Goal: Navigation & Orientation: Find specific page/section

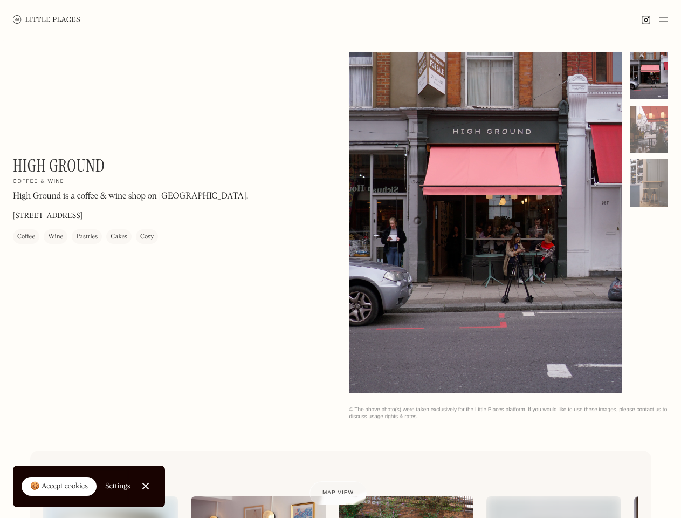
click at [664, 19] on img at bounding box center [664, 19] width 9 height 13
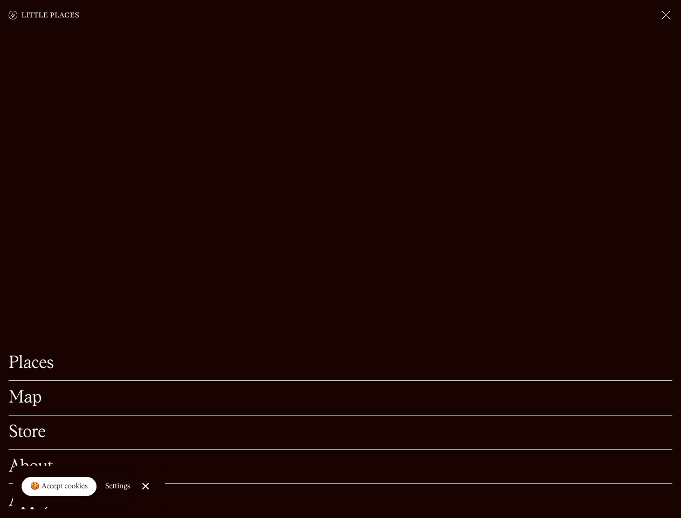
click at [59, 487] on div "🍪 Accept cookies" at bounding box center [59, 486] width 58 height 11
checkbox input "true"
click at [118, 486] on div "Settings" at bounding box center [117, 486] width 25 height 8
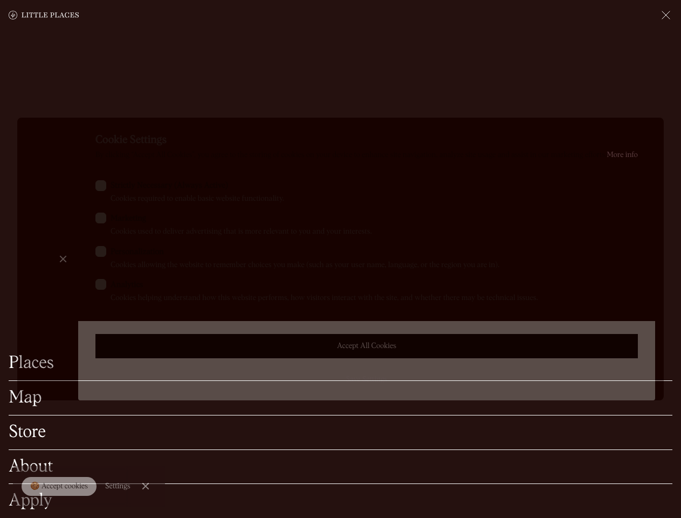
click at [146, 486] on div at bounding box center [340, 259] width 681 height 518
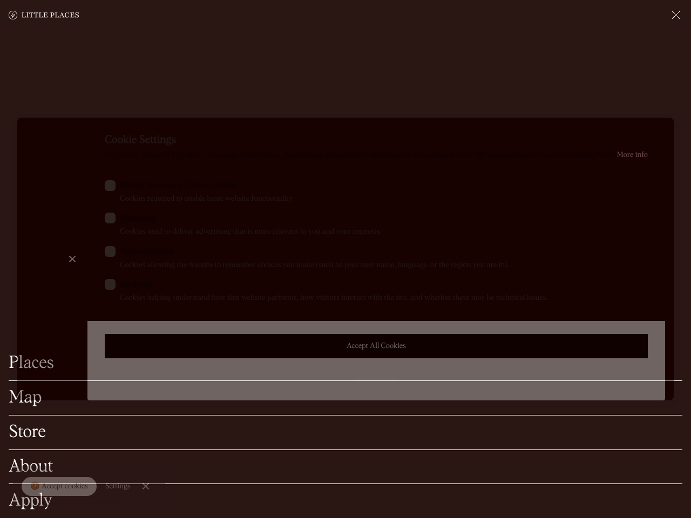
click at [486, 223] on label "Marketing Cookies used to deliver advertising that is more relevant to you and …" at bounding box center [376, 225] width 543 height 25
click at [127, 220] on input "Marketing Cookies used to deliver advertising that is more relevant to you and …" at bounding box center [123, 216] width 7 height 7
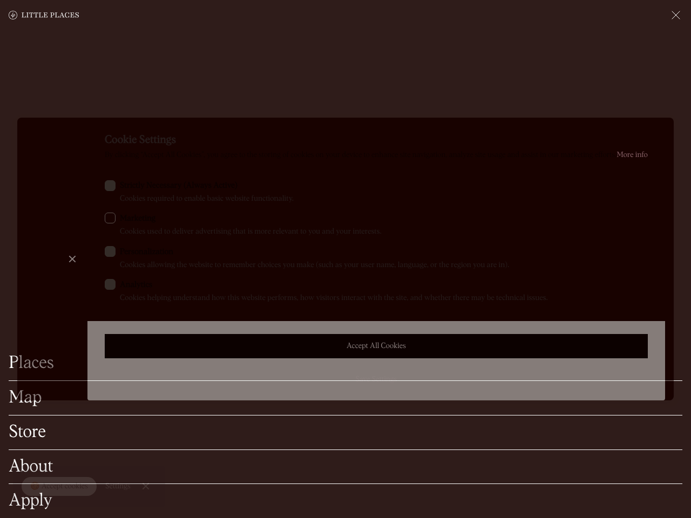
click at [486, 222] on label "Marketing Cookies used to deliver advertising that is more relevant to you and …" at bounding box center [376, 225] width 543 height 25
click at [127, 220] on input "Marketing Cookies used to deliver advertising that is more relevant to you and …" at bounding box center [123, 216] width 7 height 7
checkbox input "true"
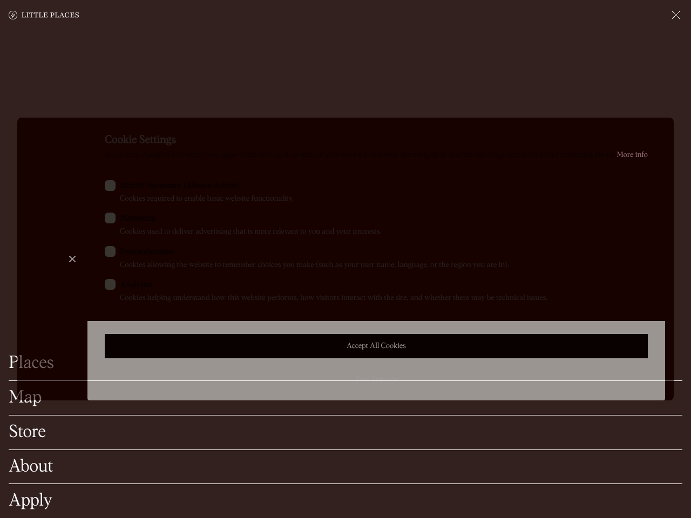
click at [650, 76] on div at bounding box center [345, 259] width 691 height 518
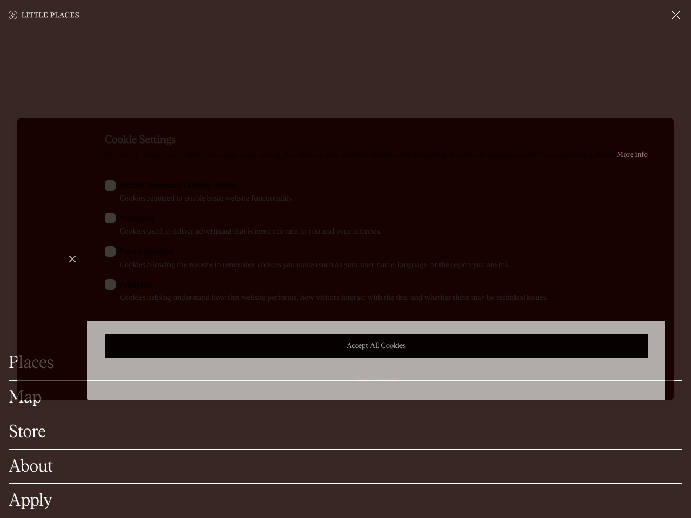
click at [650, 129] on div "Cookie Settings By clicking “Accept All Cookies”, you agree to the storing of c…" at bounding box center [375, 259] width 577 height 283
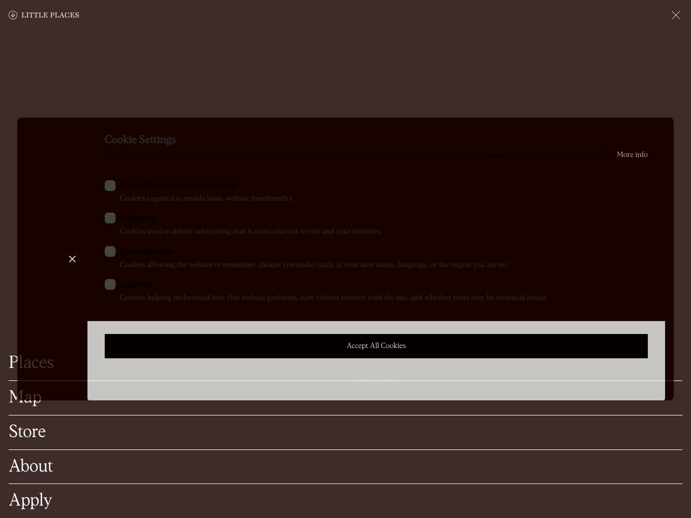
click at [650, 183] on div "Cookie Settings By clicking “Accept All Cookies”, you agree to the storing of c…" at bounding box center [375, 259] width 577 height 283
